Goal: Communication & Community: Answer question/provide support

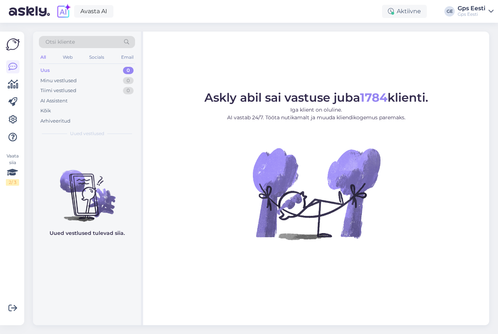
click at [218, 196] on figure "Askly abil sai vastuse juba 1784 klienti. Iga klient on oluline. AI vastab 24/7…" at bounding box center [316, 176] width 333 height 168
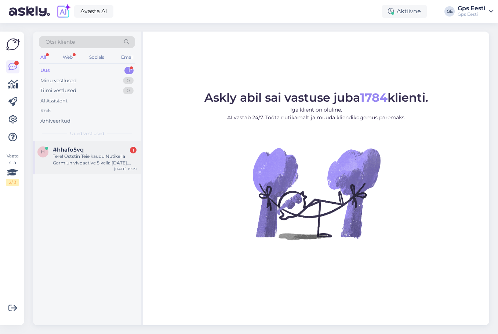
drag, startPoint x: 76, startPoint y: 162, endPoint x: 75, endPoint y: 156, distance: 6.4
click at [76, 161] on div "Tere! Oststin Teie kaudu Nutikella Garmiun vivoactive 5 kella [DATE]. Ilmnenud …" at bounding box center [95, 159] width 84 height 13
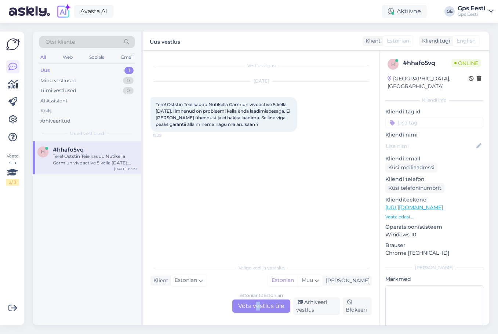
click at [258, 308] on div "Estonian to Estonian Võta vestlus üle" at bounding box center [261, 306] width 58 height 13
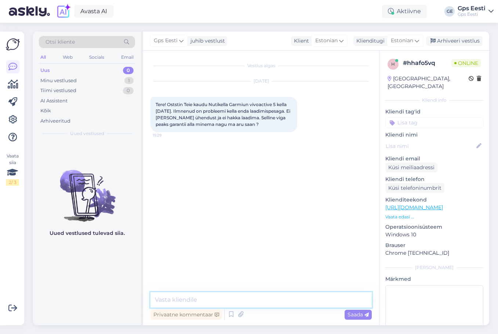
click at [267, 294] on textarea at bounding box center [261, 299] width 221 height 15
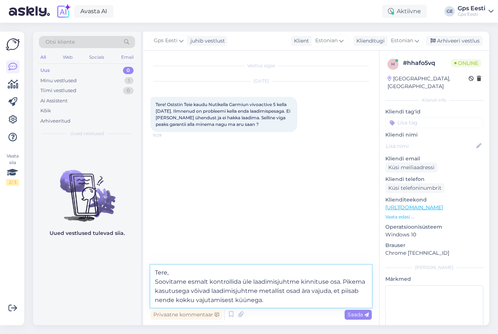
type textarea "Tere, Soovitame esmalt kontrollida üle laadimisjuhtme kinnituse osa. Pikema kas…"
click at [274, 297] on textarea "Tere, Soovitame esmalt kontrollida üle laadimisjuhtme kinnituse osa. Pikema kas…" at bounding box center [261, 286] width 221 height 43
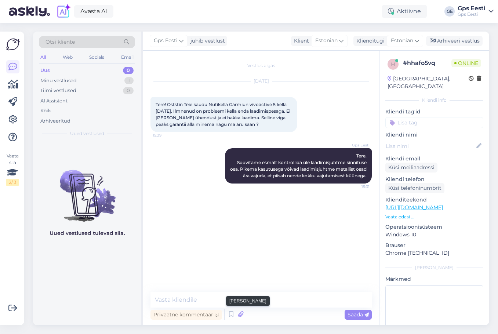
click at [239, 318] on icon at bounding box center [241, 314] width 10 height 11
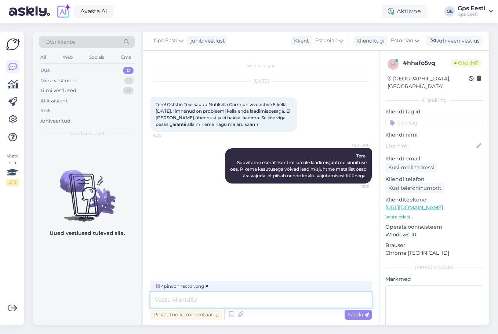
click at [232, 297] on textarea at bounding box center [261, 299] width 221 height 15
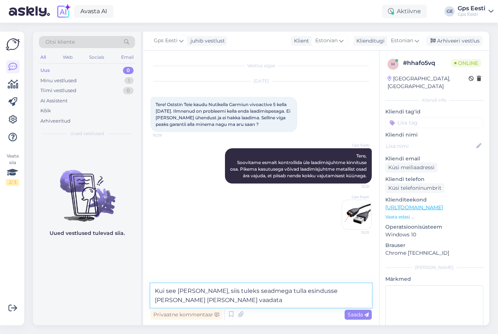
type textarea "Kui see [PERSON_NAME], siis tuleks seadmega tulla esindusse [PERSON_NAME] [PERS…"
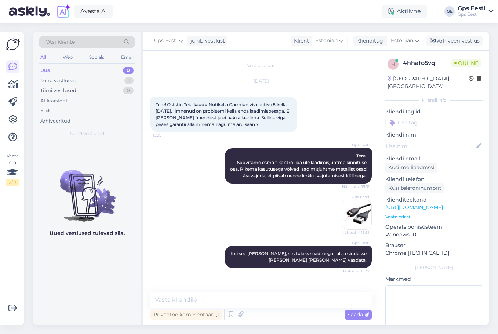
click at [348, 226] on img at bounding box center [356, 214] width 29 height 29
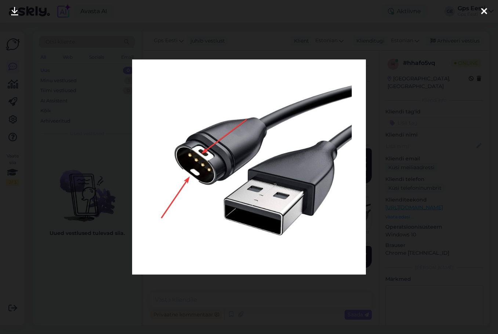
click at [484, 11] on icon at bounding box center [484, 12] width 6 height 10
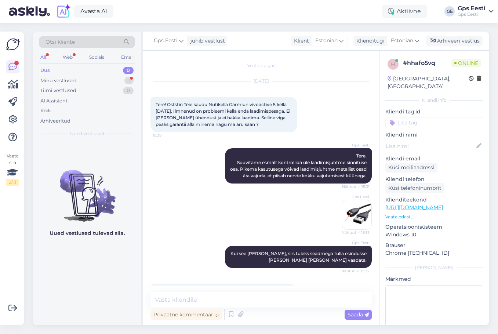
scroll to position [35, 0]
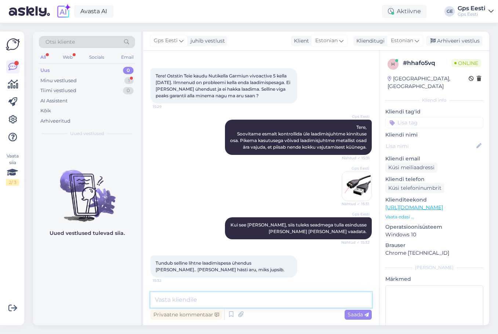
click at [283, 304] on textarea at bounding box center [261, 299] width 221 height 15
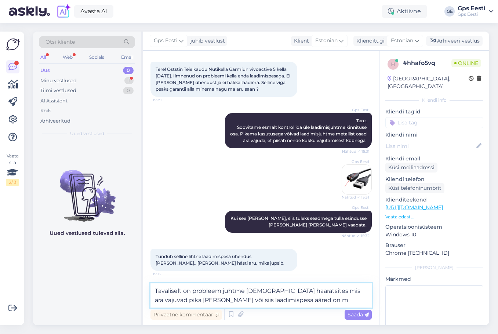
scroll to position [82, 0]
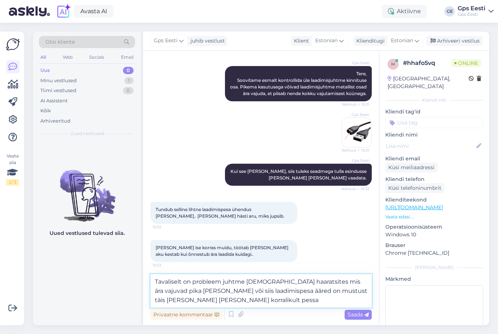
type textarea "Tavaliselt on probleem juhtme [DEMOGRAPHIC_DATA] haaratsites mis ära vajuvad pi…"
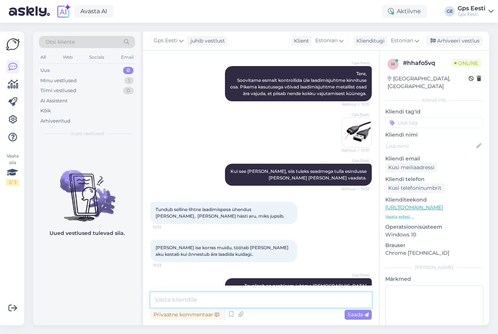
scroll to position [118, 0]
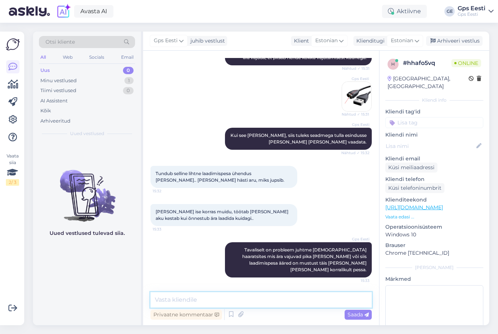
click at [258, 298] on textarea at bounding box center [261, 299] width 221 height 15
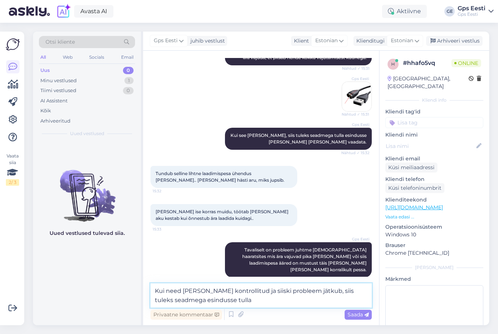
type textarea "Kui need [PERSON_NAME] kontrollitud ja siiski probleem jätkub, siis tuleks sead…"
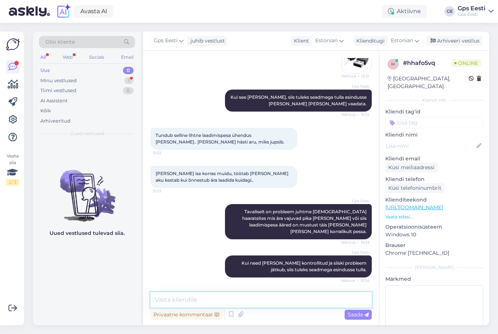
scroll to position [195, 0]
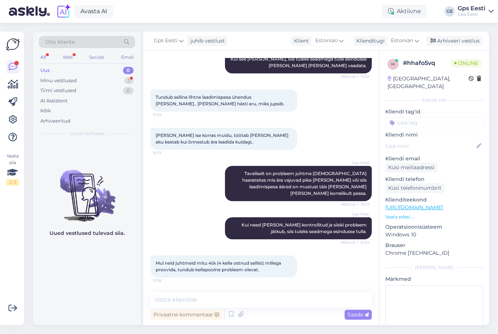
click at [96, 291] on div "Uued vestlused tulevad siia." at bounding box center [87, 233] width 108 height 184
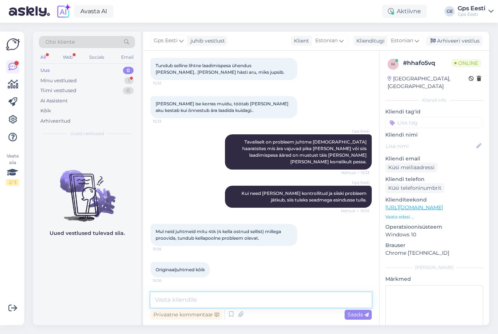
click at [238, 298] on textarea at bounding box center [261, 299] width 221 height 15
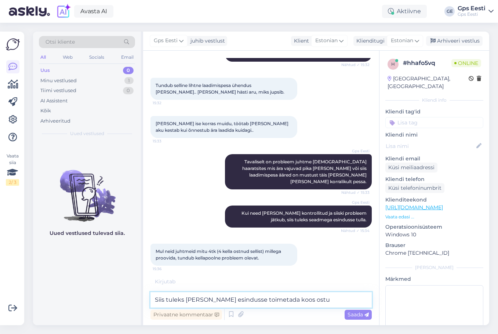
scroll to position [234, 0]
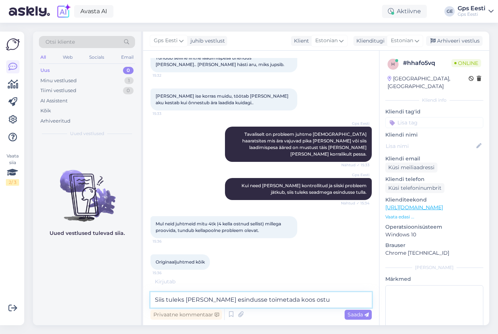
drag, startPoint x: 275, startPoint y: 301, endPoint x: 263, endPoint y: 299, distance: 11.9
click at [275, 301] on textarea "Siis tuleks [PERSON_NAME] esindusse toimetada koos ostu" at bounding box center [261, 299] width 221 height 15
drag, startPoint x: 258, startPoint y: 302, endPoint x: 289, endPoint y: 299, distance: 31.0
click at [289, 299] on textarea "Siis tuleks [PERSON_NAME] esindusse toimetada koos ostu" at bounding box center [261, 299] width 221 height 15
click at [224, 301] on textarea "Siis tuleks [PERSON_NAME] esindusse toimetada" at bounding box center [261, 299] width 221 height 15
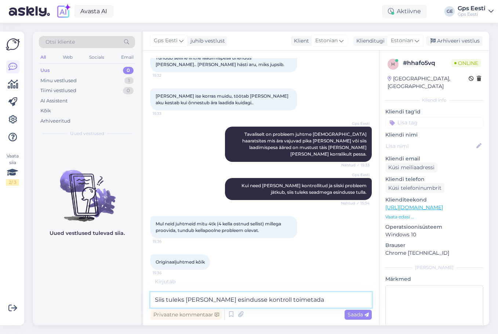
type textarea "Siis tuleks [PERSON_NAME] esindusse kontrolli toimetada"
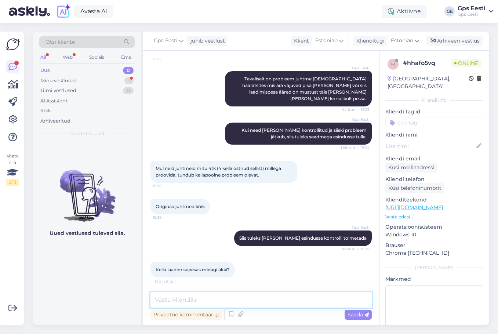
scroll to position [321, 0]
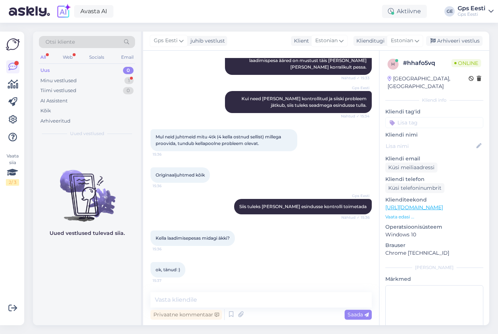
click at [86, 264] on div "Uued vestlused tulevad siia." at bounding box center [87, 233] width 108 height 184
click at [74, 79] on div "Minu vestlused" at bounding box center [58, 80] width 36 height 7
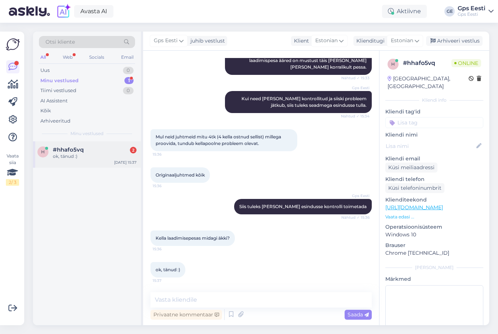
click at [68, 157] on div "ok, tänud :)" at bounding box center [95, 156] width 84 height 7
click at [233, 301] on textarea at bounding box center [261, 299] width 221 height 15
type textarea "Kaunist päeva jätku teile!"
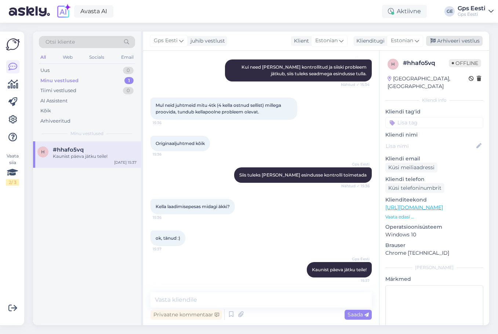
click at [461, 44] on div "Arhiveeri vestlus" at bounding box center [454, 41] width 57 height 10
